Goal: Task Accomplishment & Management: Manage account settings

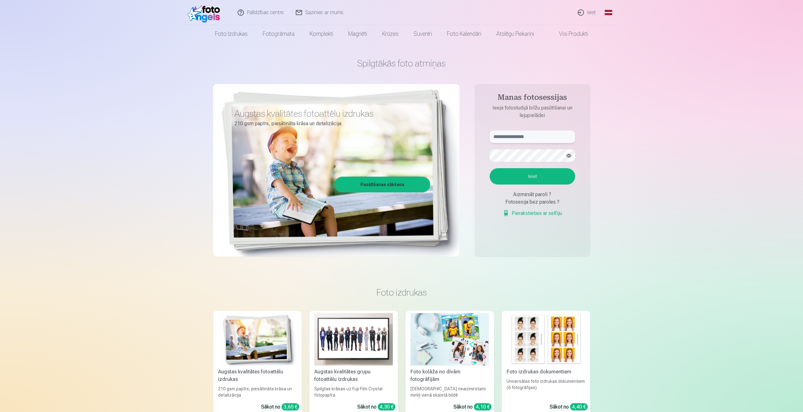
type input "**********"
click at [549, 178] on button "Ieiet" at bounding box center [531, 176] width 85 height 16
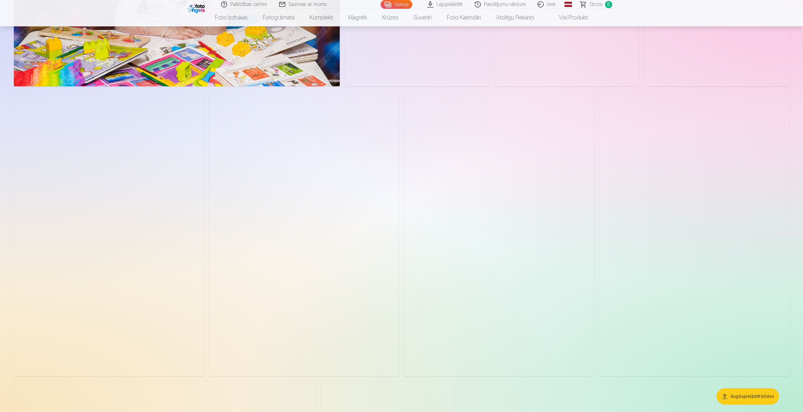
scroll to position [2723, 0]
